Goal: Task Accomplishment & Management: Manage account settings

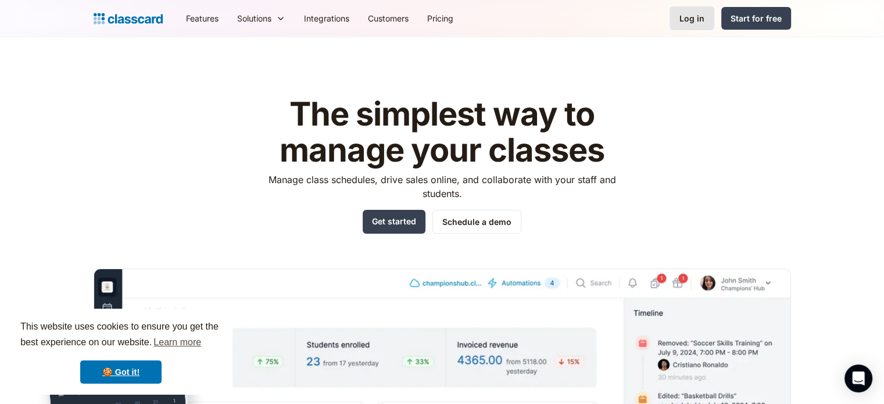
click at [694, 15] on div "Log in" at bounding box center [691, 18] width 25 height 12
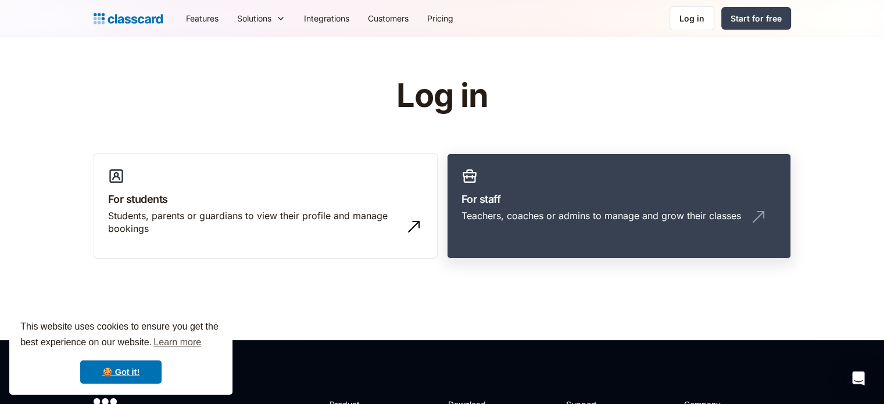
click at [647, 213] on div "Teachers, coaches or admins to manage and grow their classes" at bounding box center [602, 215] width 280 height 13
